Goal: Task Accomplishment & Management: Manage account settings

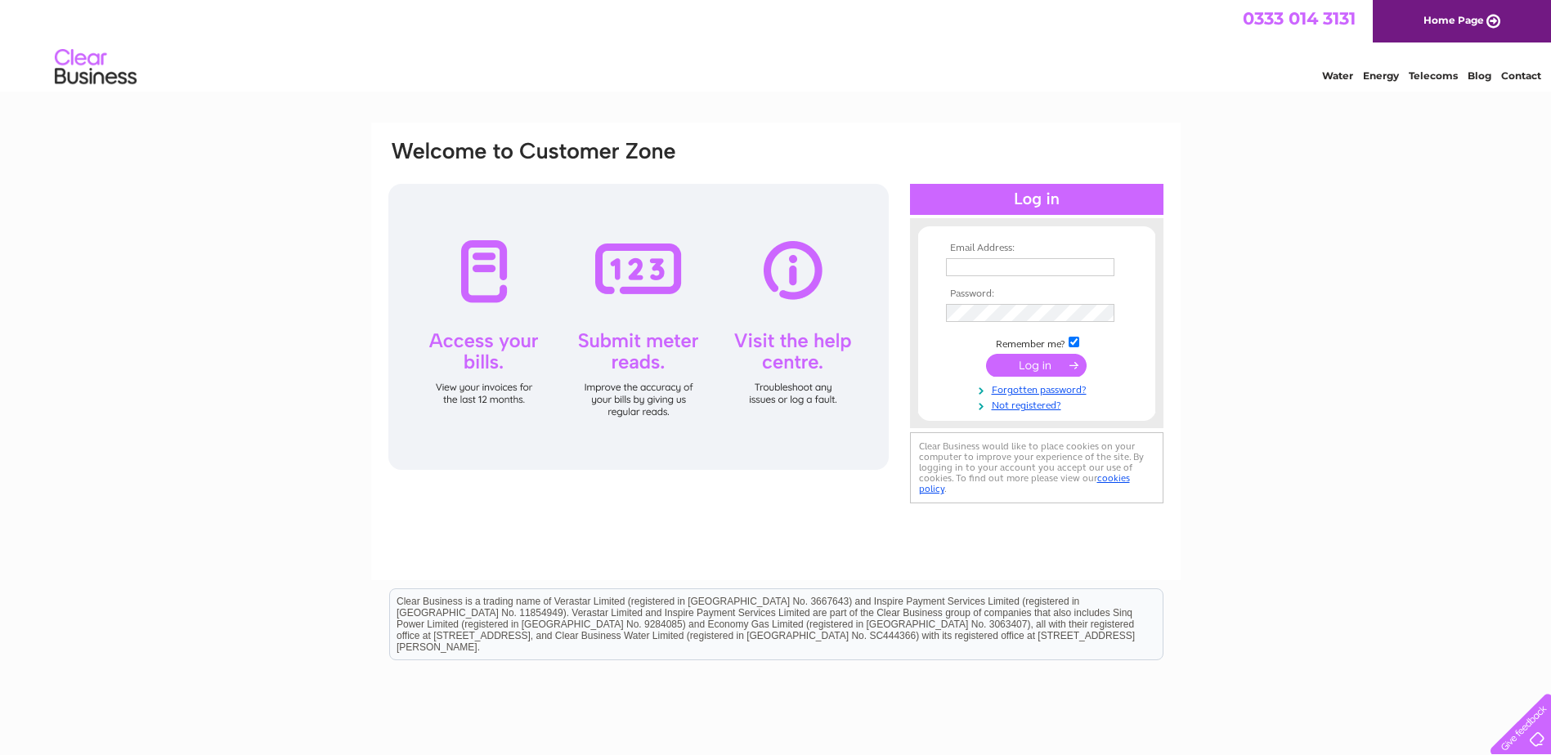
click at [1005, 266] on input "text" at bounding box center [1030, 267] width 168 height 18
type input "wss.ivor@outlook.com"
click at [1019, 367] on input "submit" at bounding box center [1036, 367] width 101 height 23
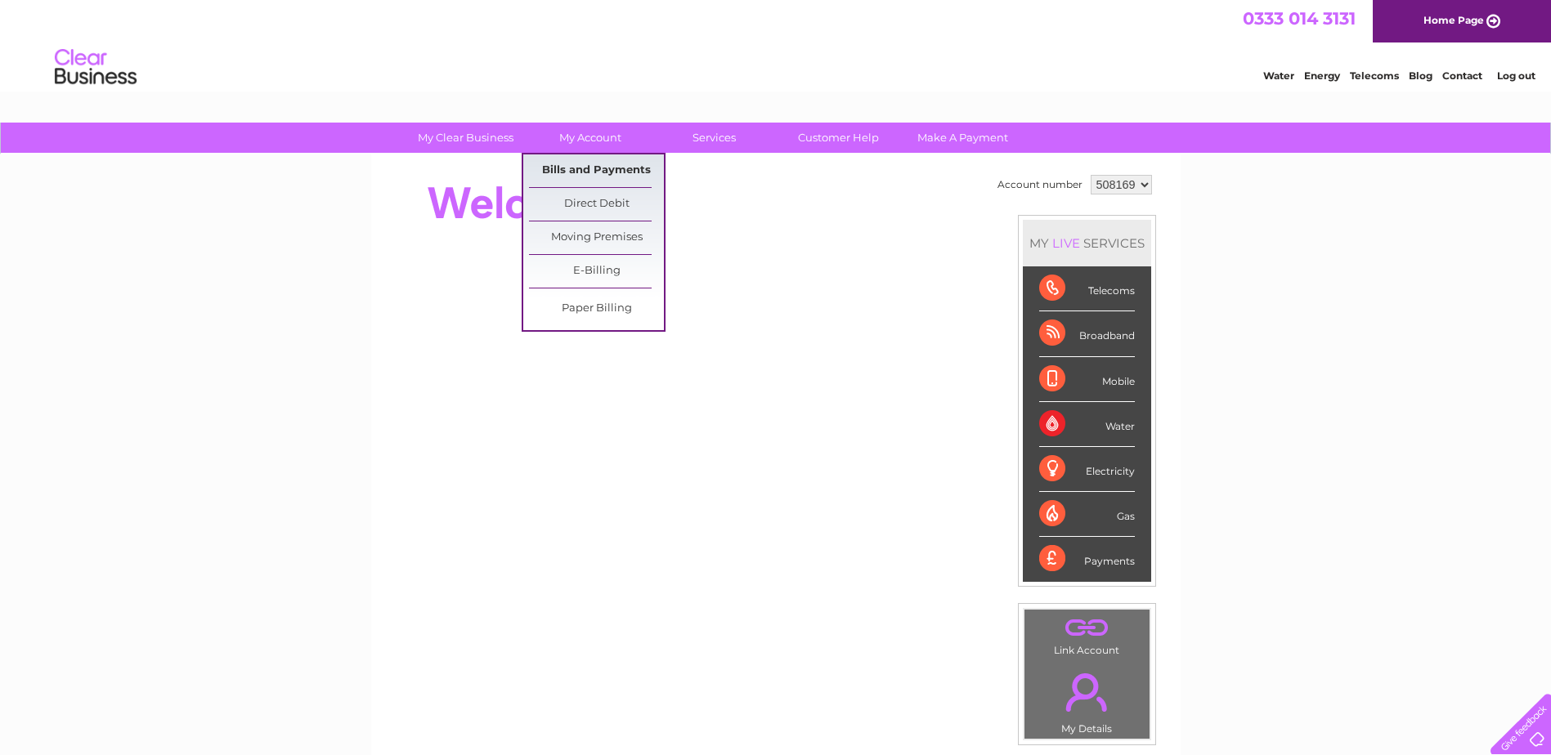
click at [577, 170] on link "Bills and Payments" at bounding box center [596, 171] width 135 height 33
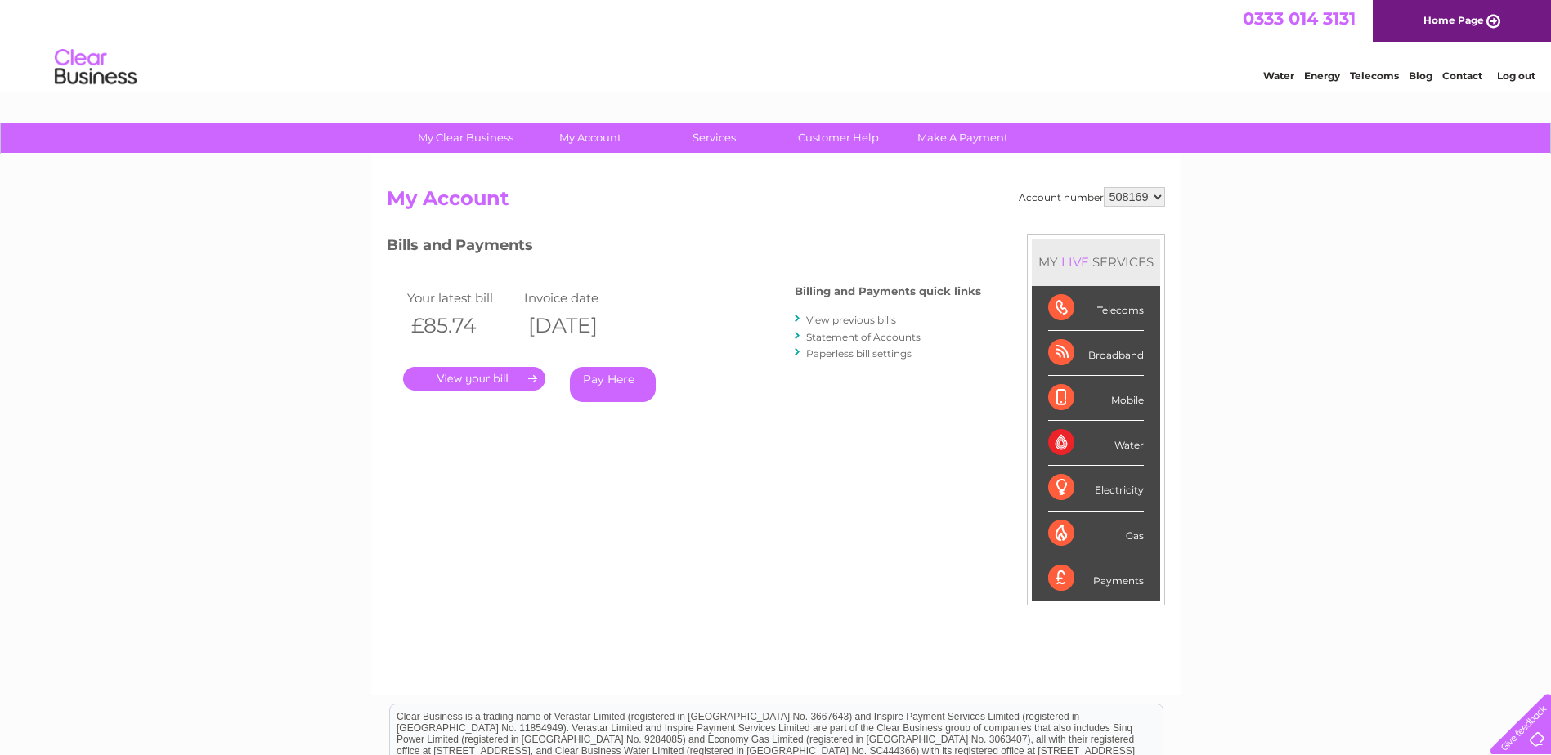
click at [505, 377] on link "." at bounding box center [474, 379] width 142 height 24
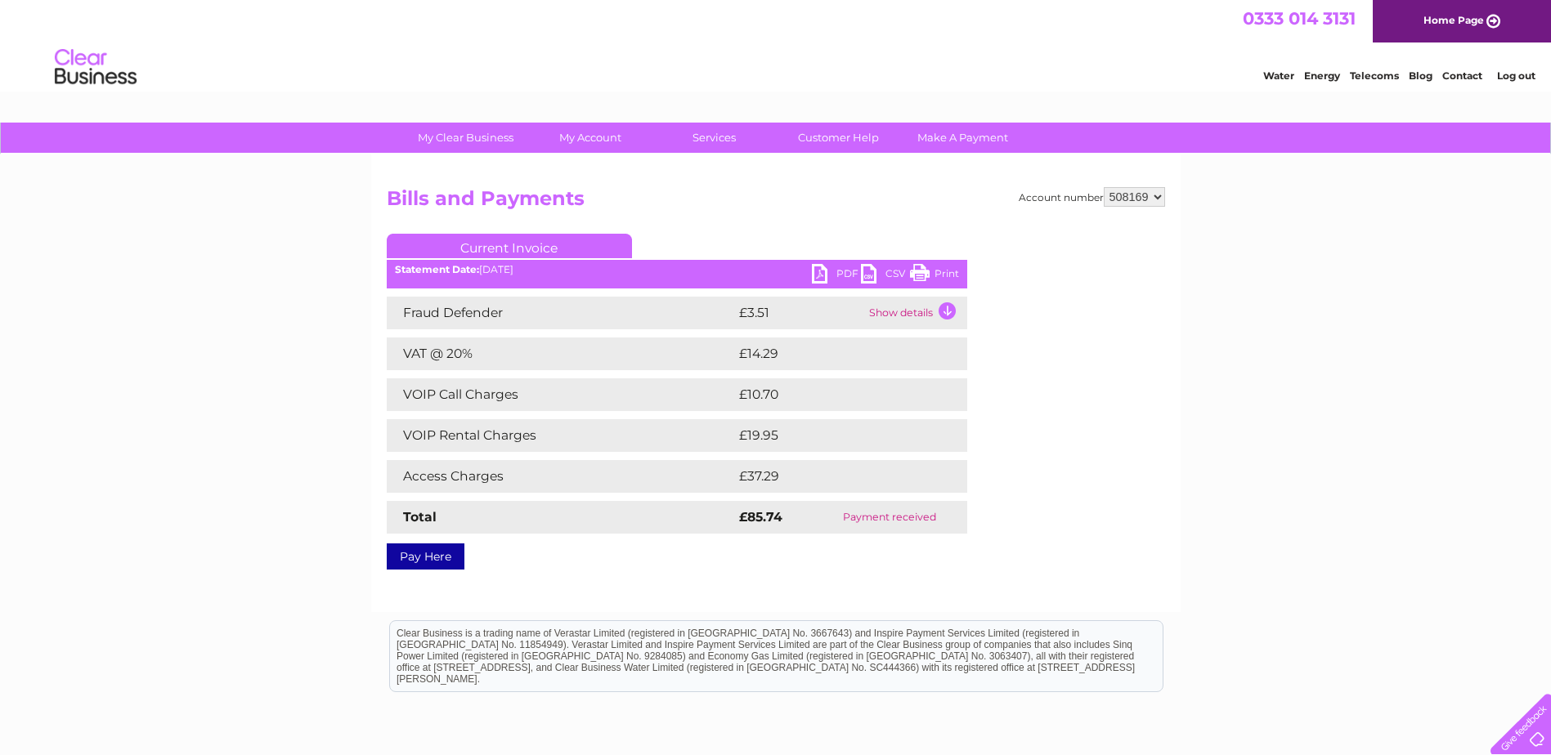
drag, startPoint x: 947, startPoint y: 272, endPoint x: 103, endPoint y: 61, distance: 869.6
click at [947, 272] on link "Print" at bounding box center [934, 276] width 49 height 24
click at [526, 246] on link "Current Invoice" at bounding box center [509, 246] width 245 height 25
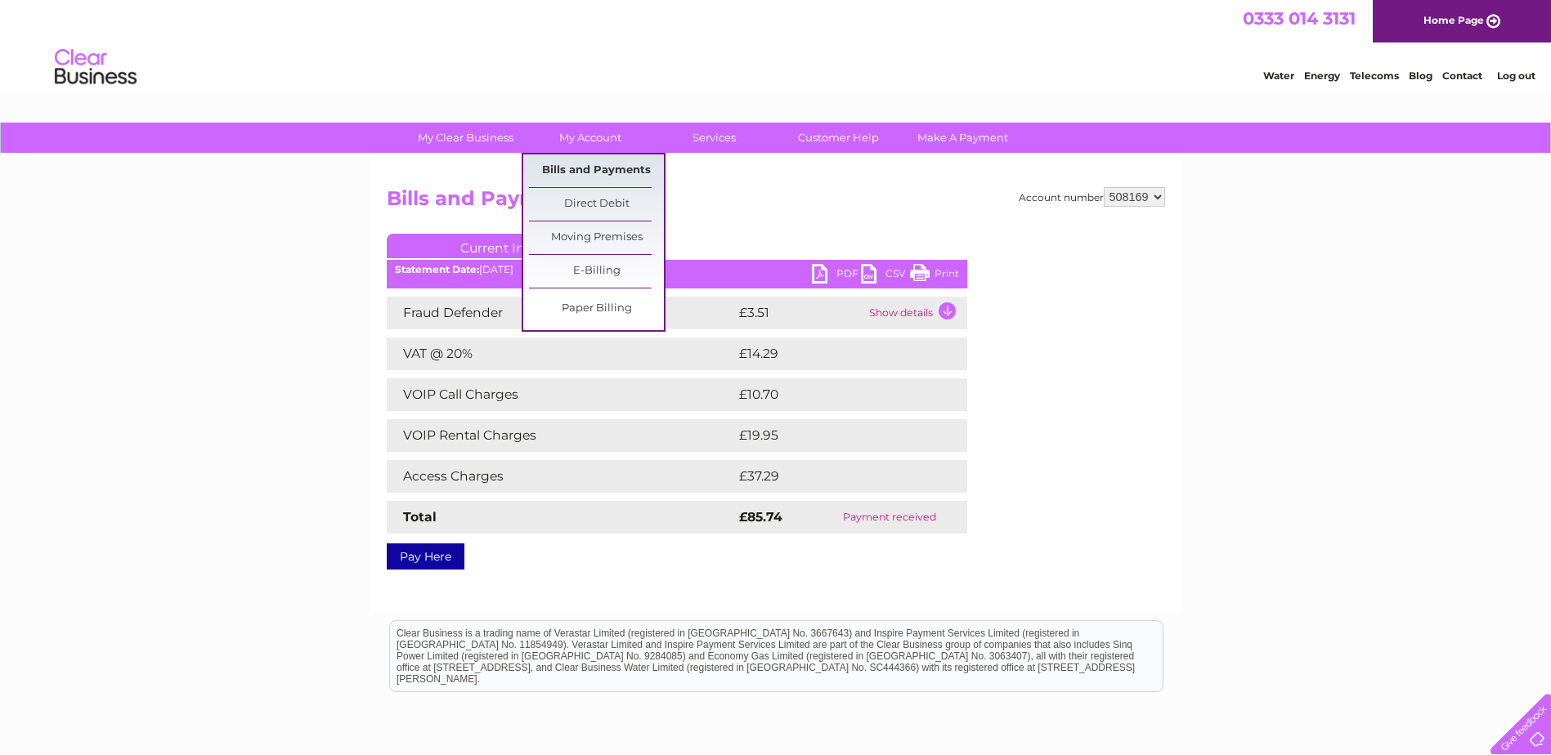
click at [580, 168] on link "Bills and Payments" at bounding box center [596, 171] width 135 height 33
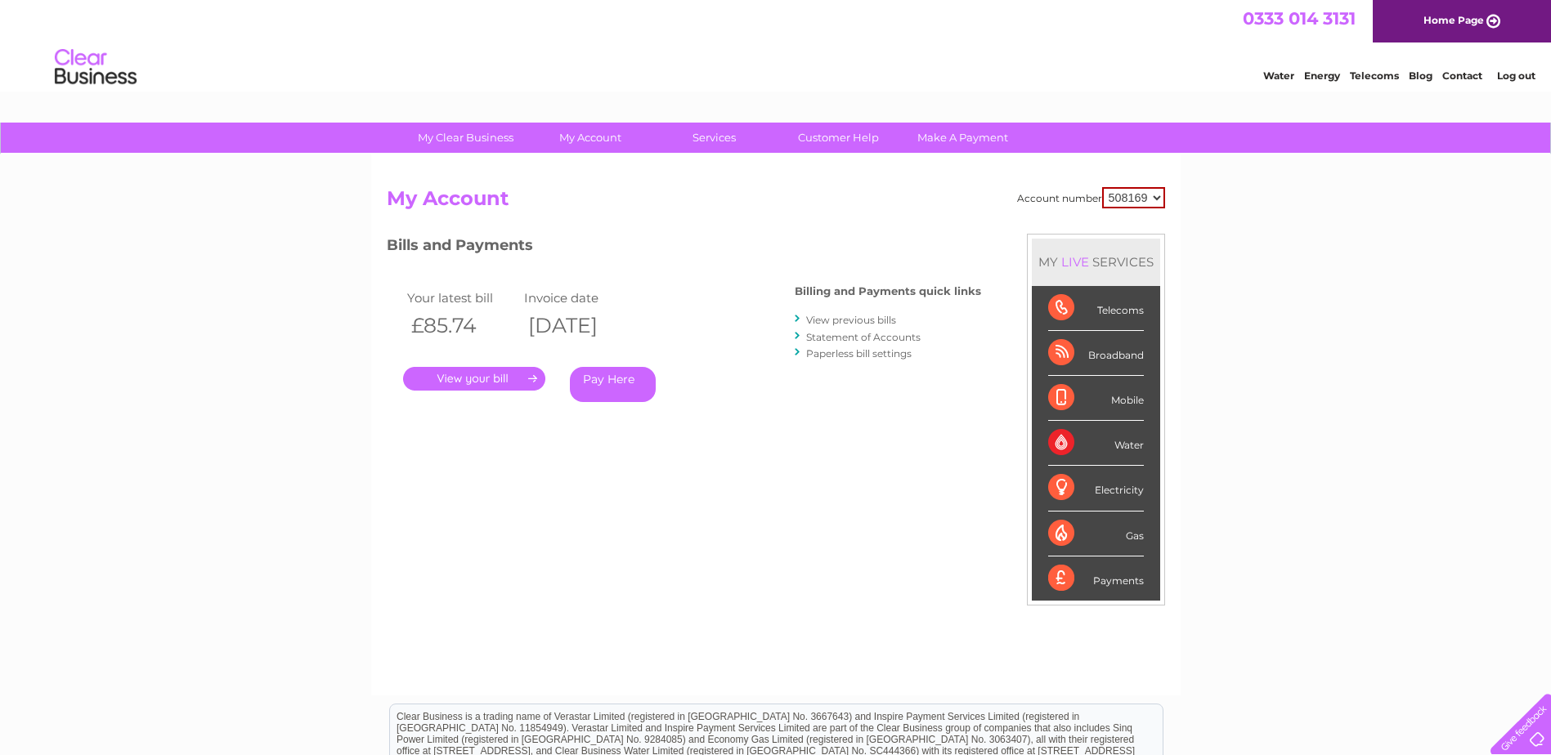
click at [826, 320] on link "View previous bills" at bounding box center [851, 320] width 90 height 12
